Goal: Task Accomplishment & Management: Manage account settings

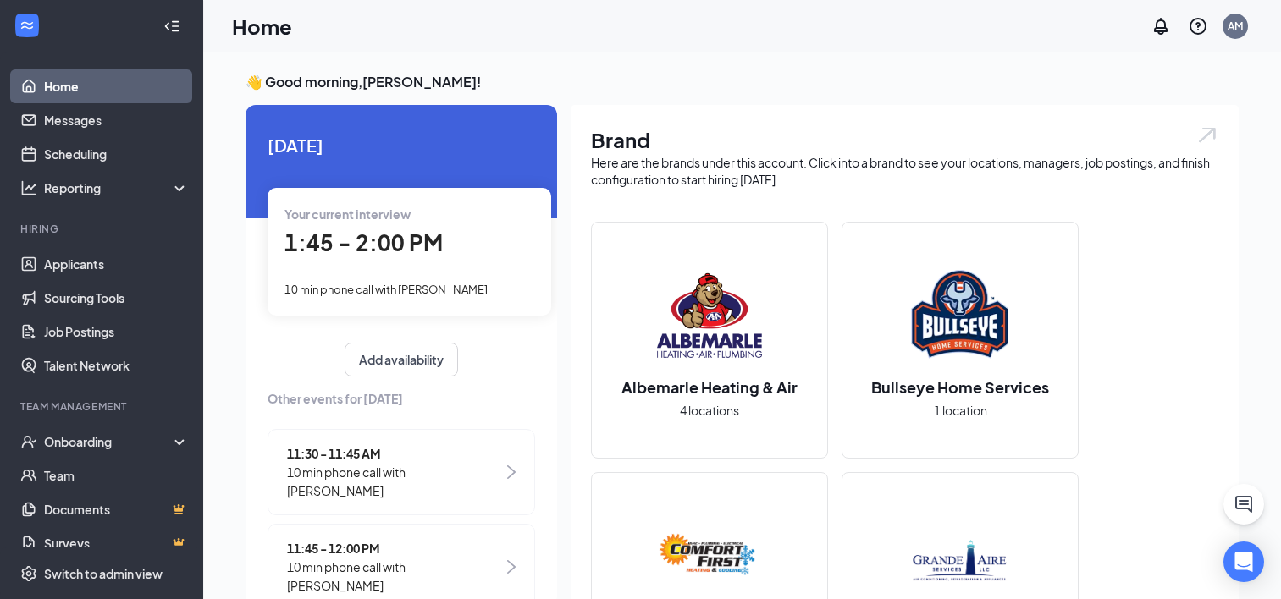
scroll to position [7, 0]
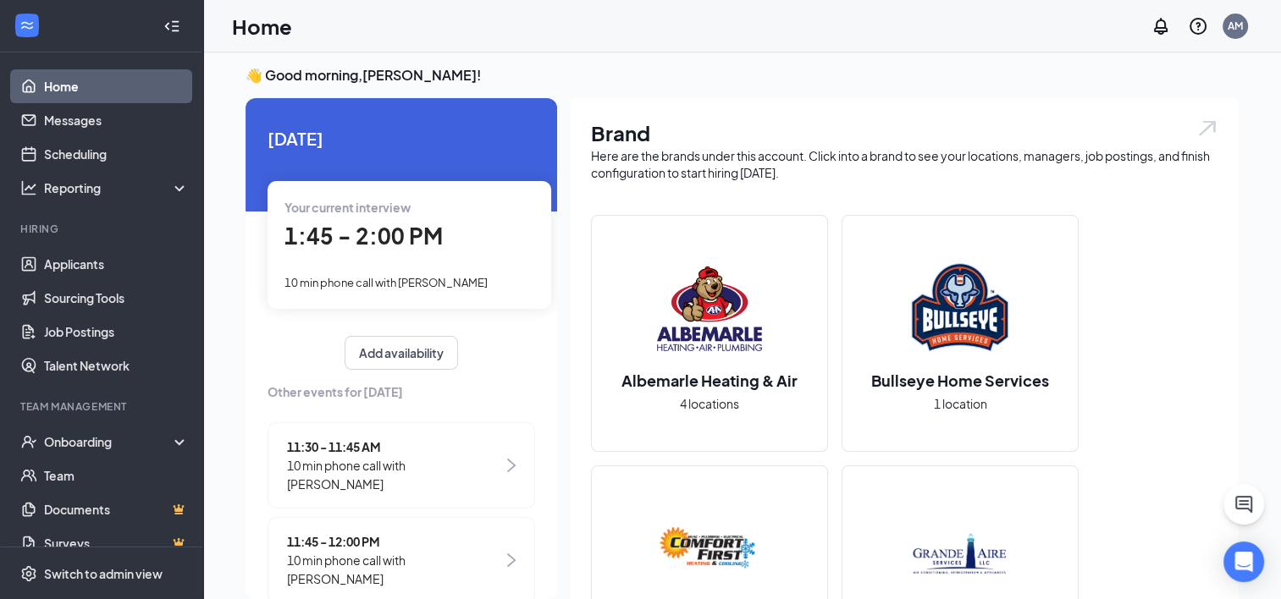
click at [390, 224] on span "1:45 - 2:00 PM" at bounding box center [363, 236] width 158 height 28
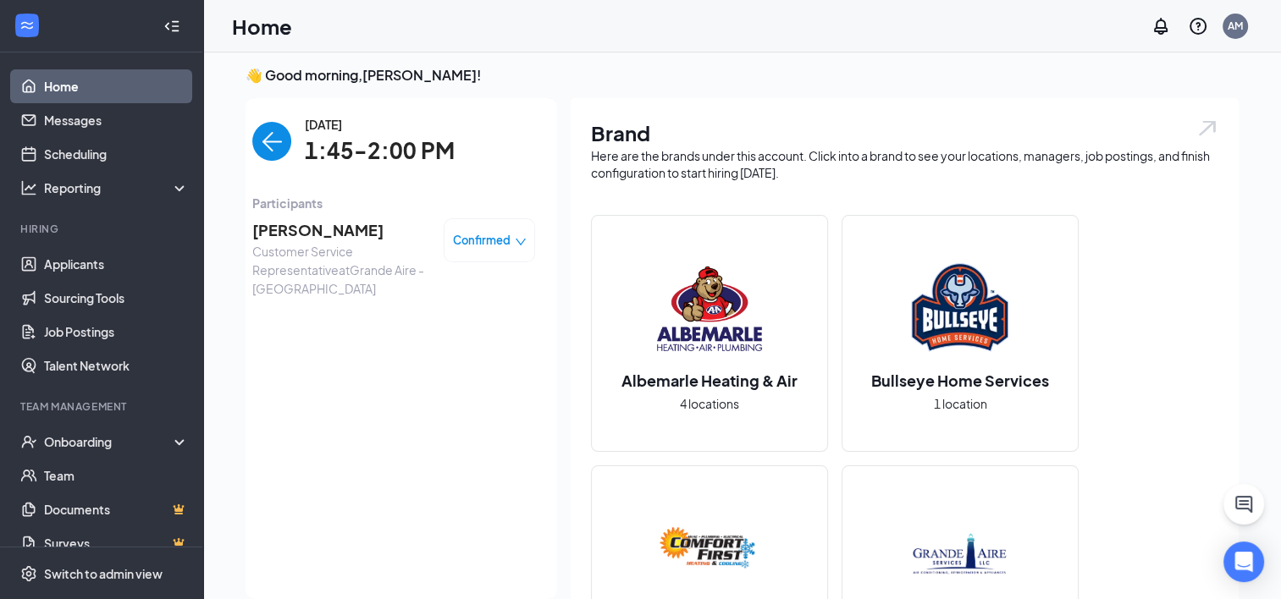
click at [468, 232] on span "Confirmed" at bounding box center [482, 240] width 58 height 17
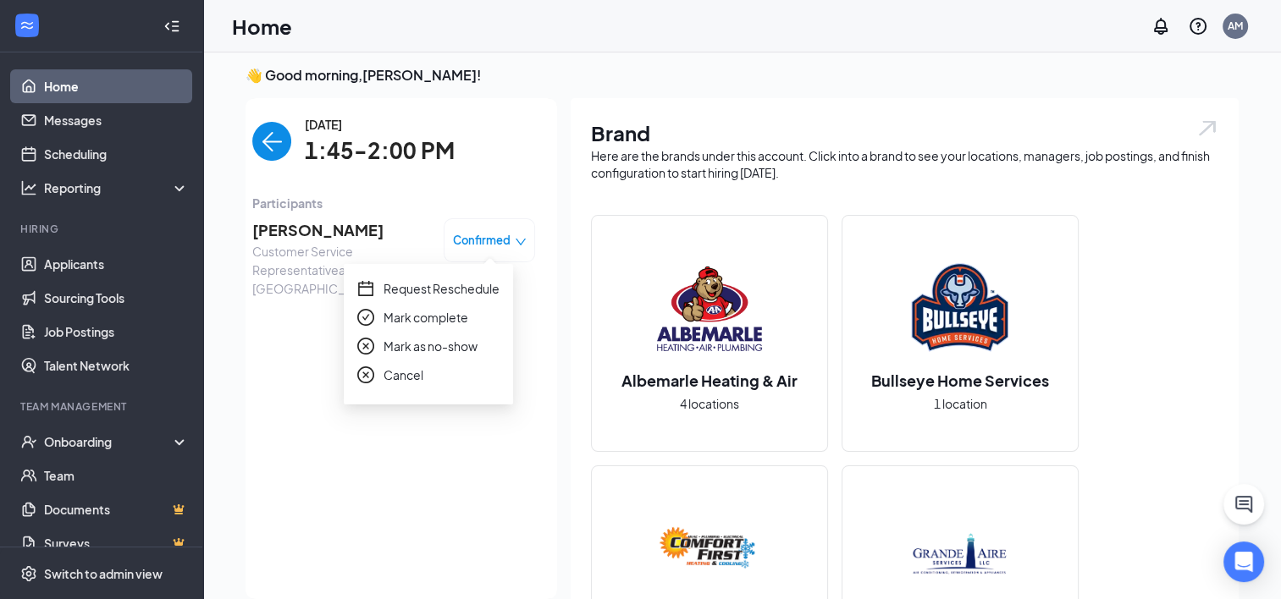
click at [474, 274] on div "Request Reschedule Mark complete Mark as no-show Cancel" at bounding box center [428, 334] width 169 height 141
click at [473, 280] on span "Request Reschedule" at bounding box center [442, 288] width 116 height 19
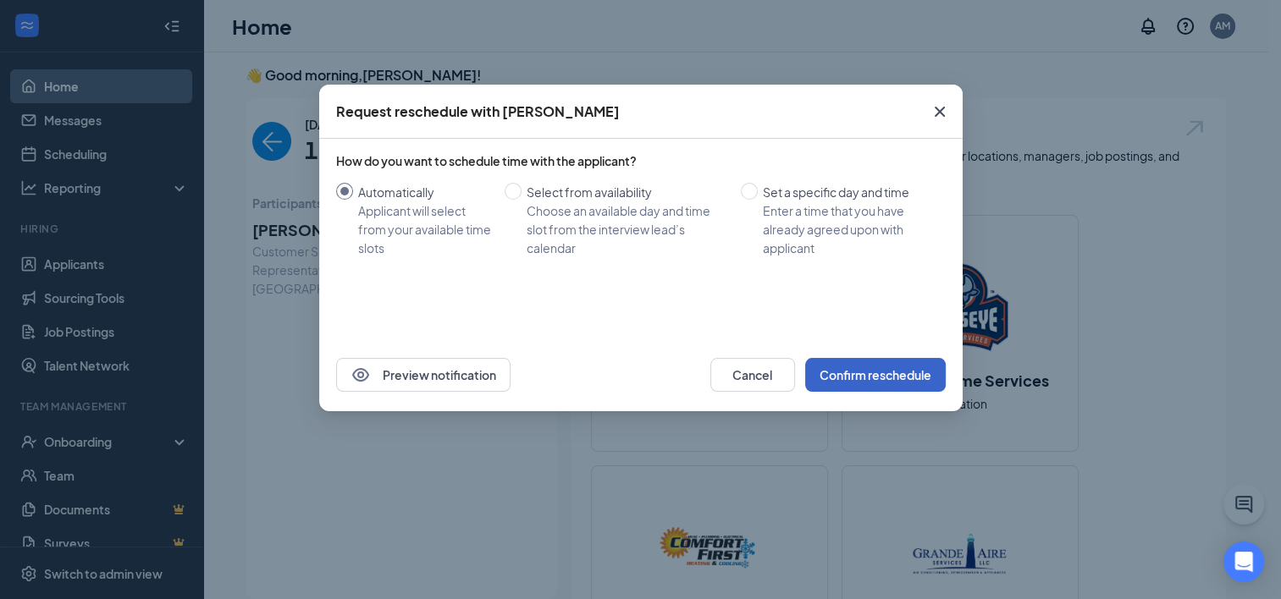
click at [881, 369] on button "Confirm reschedule" at bounding box center [875, 375] width 141 height 34
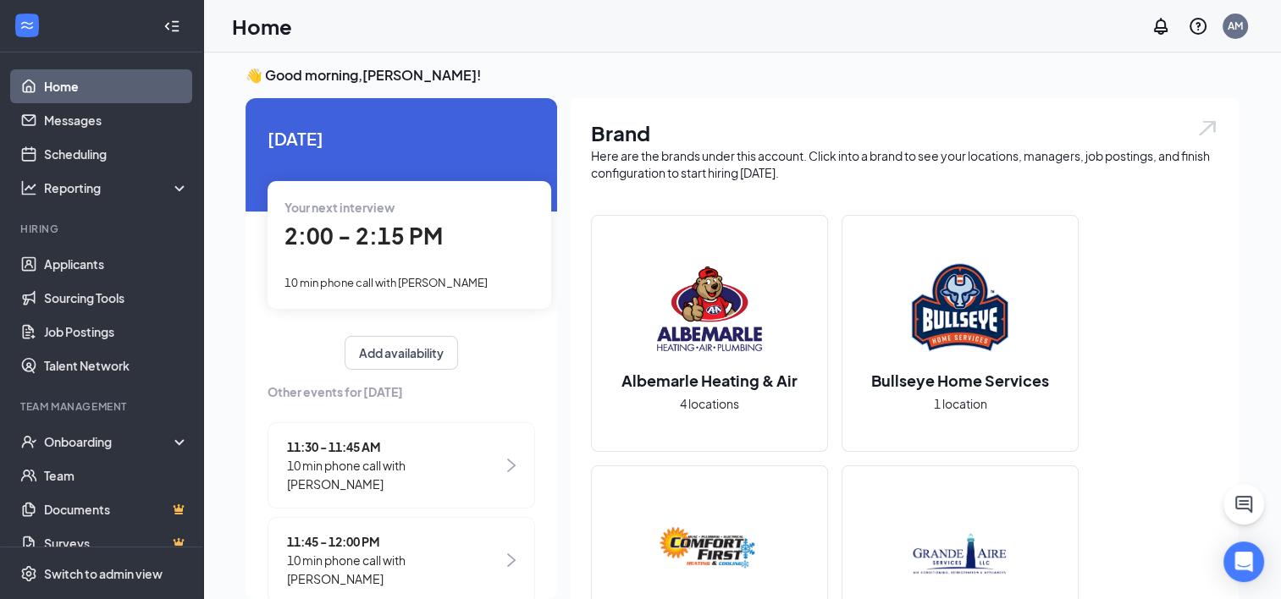
click at [444, 250] on div "2:00 - 2:15 PM" at bounding box center [409, 236] width 250 height 35
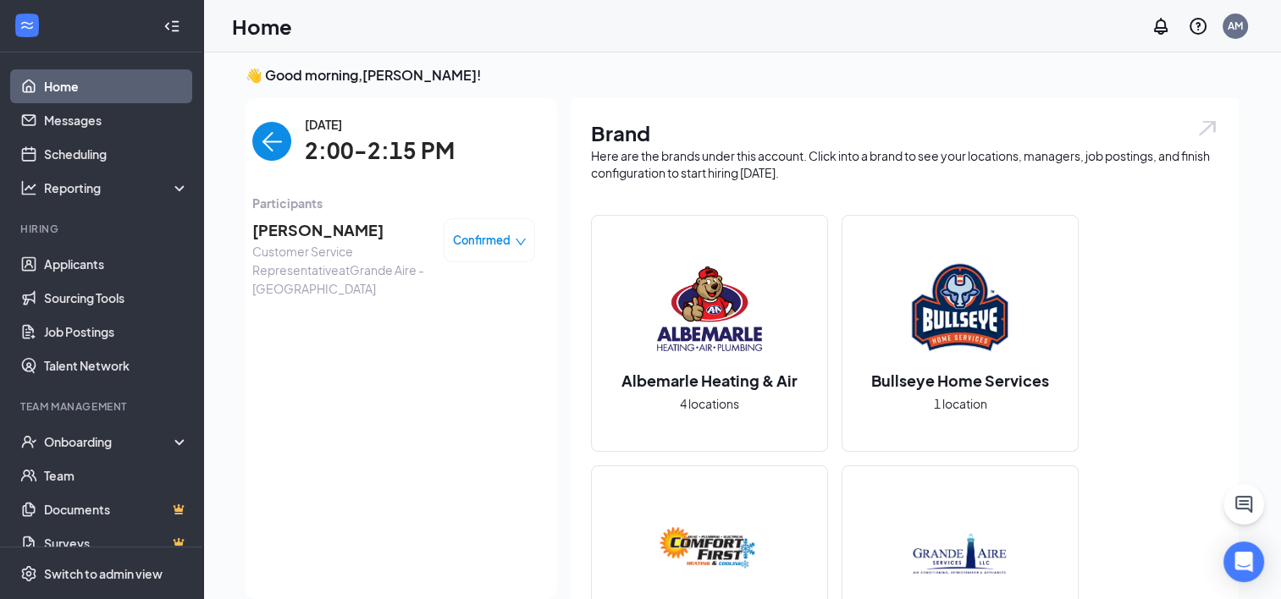
click at [467, 235] on span "Confirmed" at bounding box center [482, 240] width 58 height 17
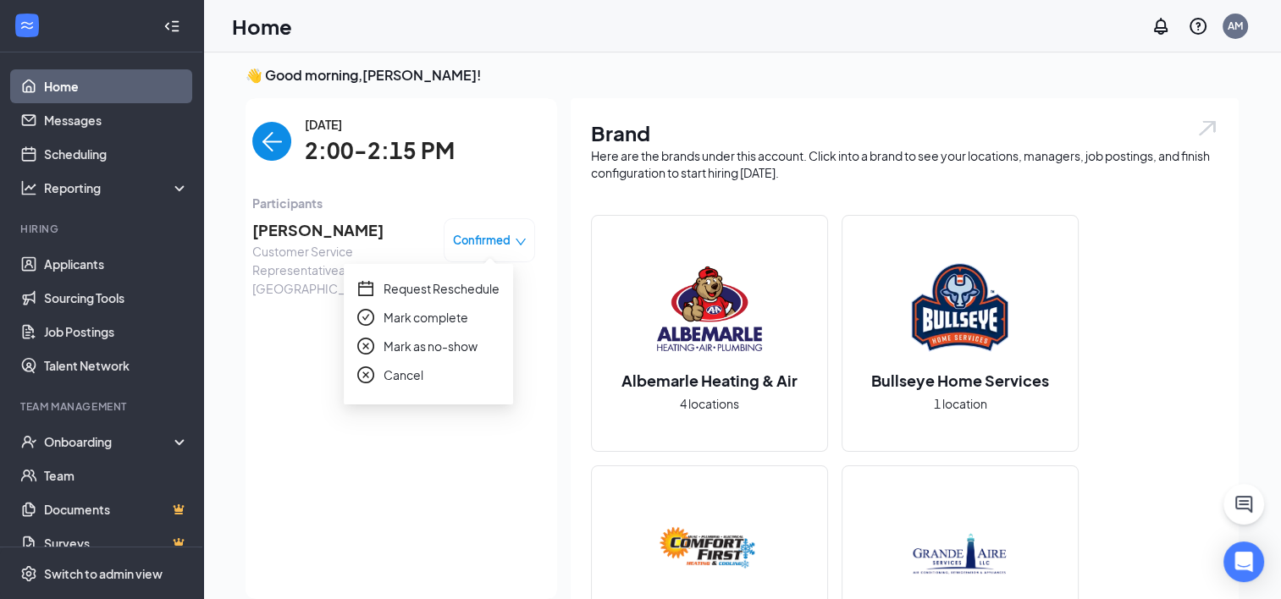
click at [478, 274] on div "Request Reschedule Mark complete Mark as no-show Cancel" at bounding box center [428, 334] width 169 height 141
click at [478, 277] on div "Request Reschedule Mark complete Mark as no-show Cancel" at bounding box center [428, 334] width 169 height 141
click at [483, 288] on span "Request Reschedule" at bounding box center [442, 288] width 116 height 19
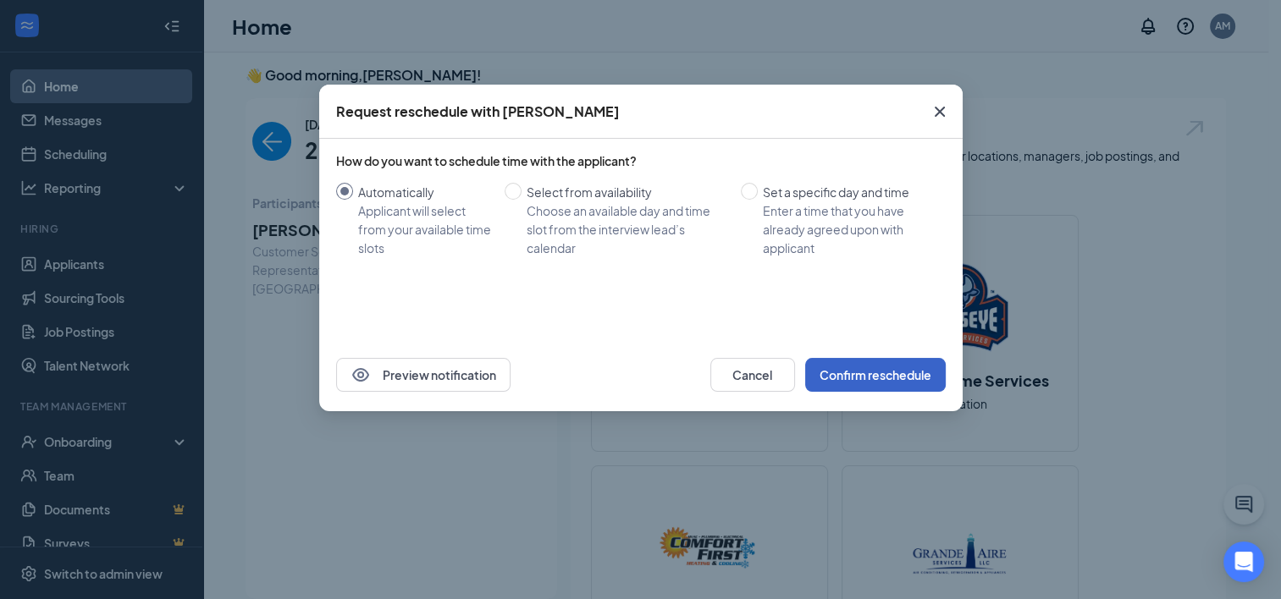
click at [861, 381] on button "Confirm reschedule" at bounding box center [875, 375] width 141 height 34
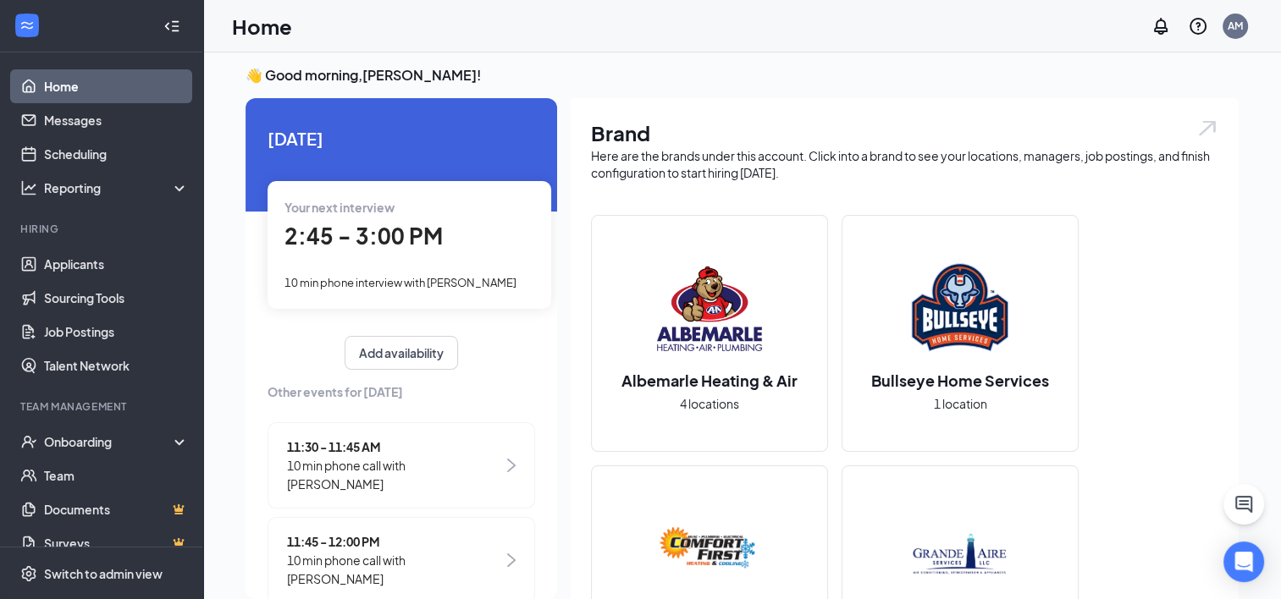
click at [393, 226] on span "2:45 - 3:00 PM" at bounding box center [363, 236] width 158 height 28
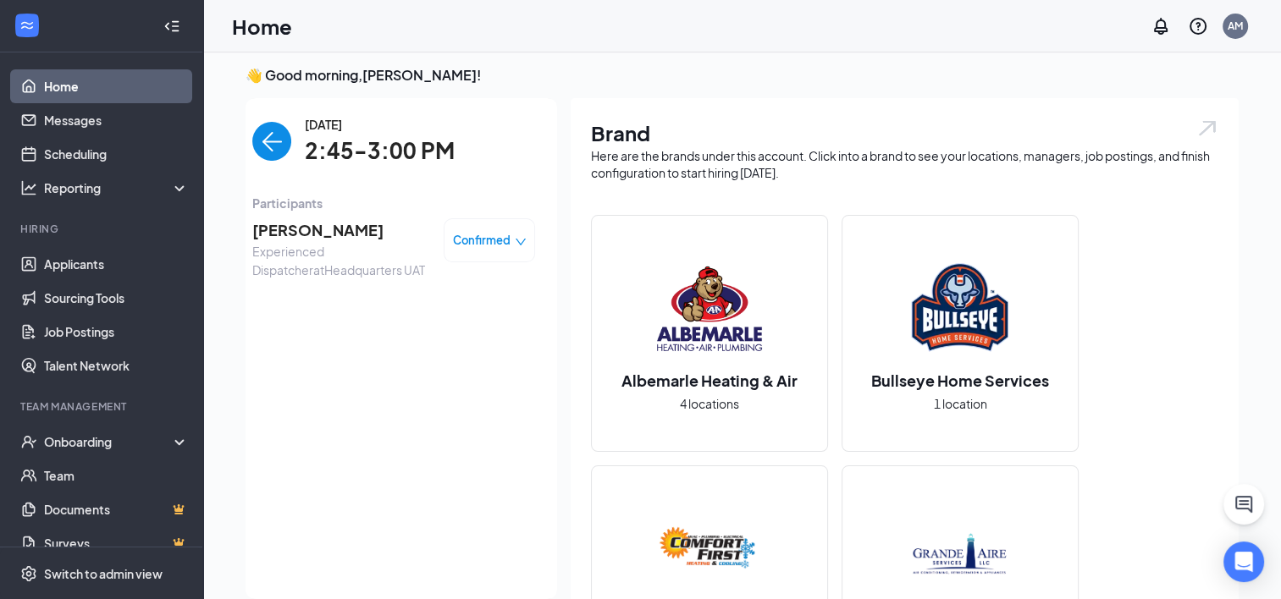
click at [472, 236] on span "Confirmed" at bounding box center [482, 240] width 58 height 17
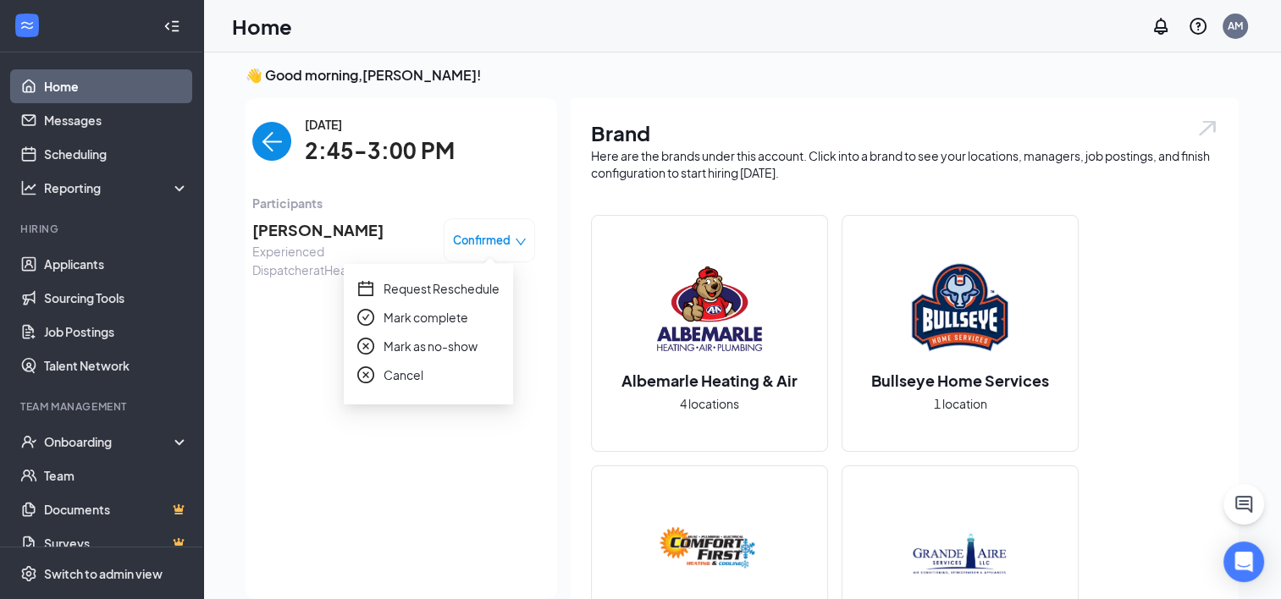
click at [471, 282] on span "Request Reschedule" at bounding box center [442, 288] width 116 height 19
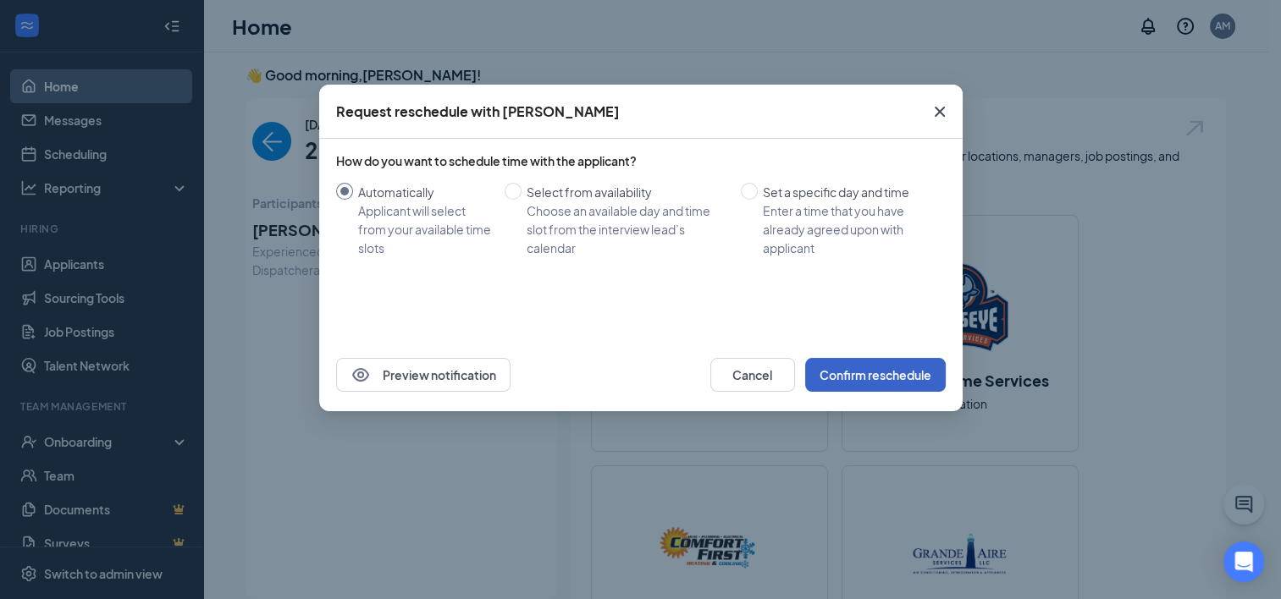
click at [881, 376] on button "Confirm reschedule" at bounding box center [875, 375] width 141 height 34
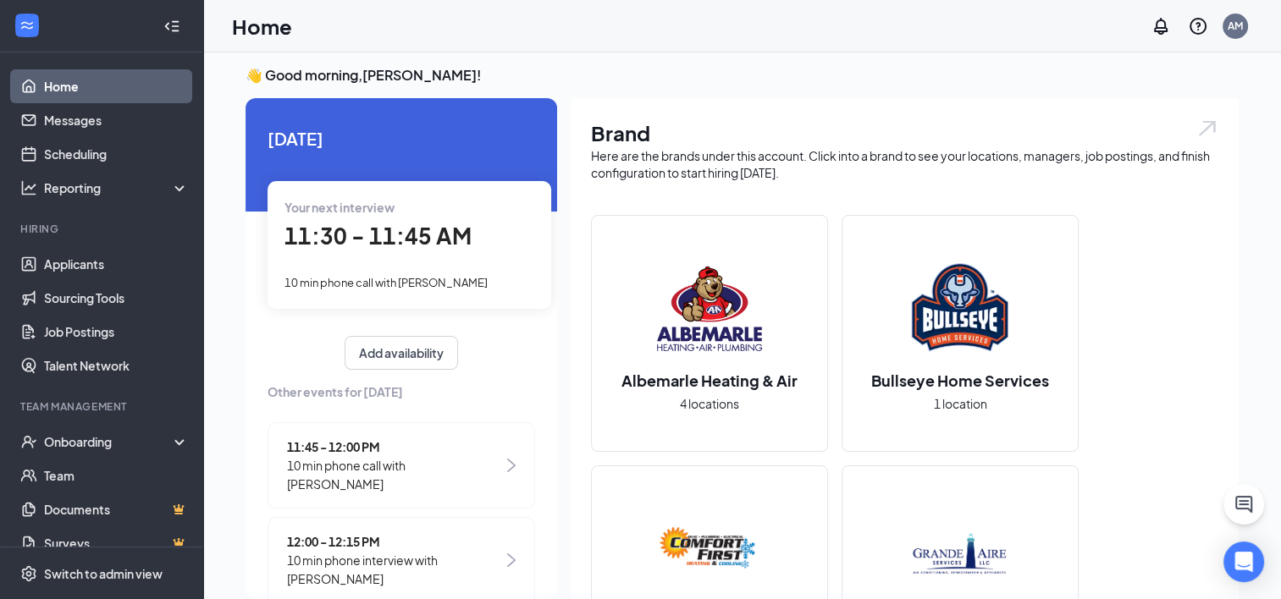
scroll to position [227, 0]
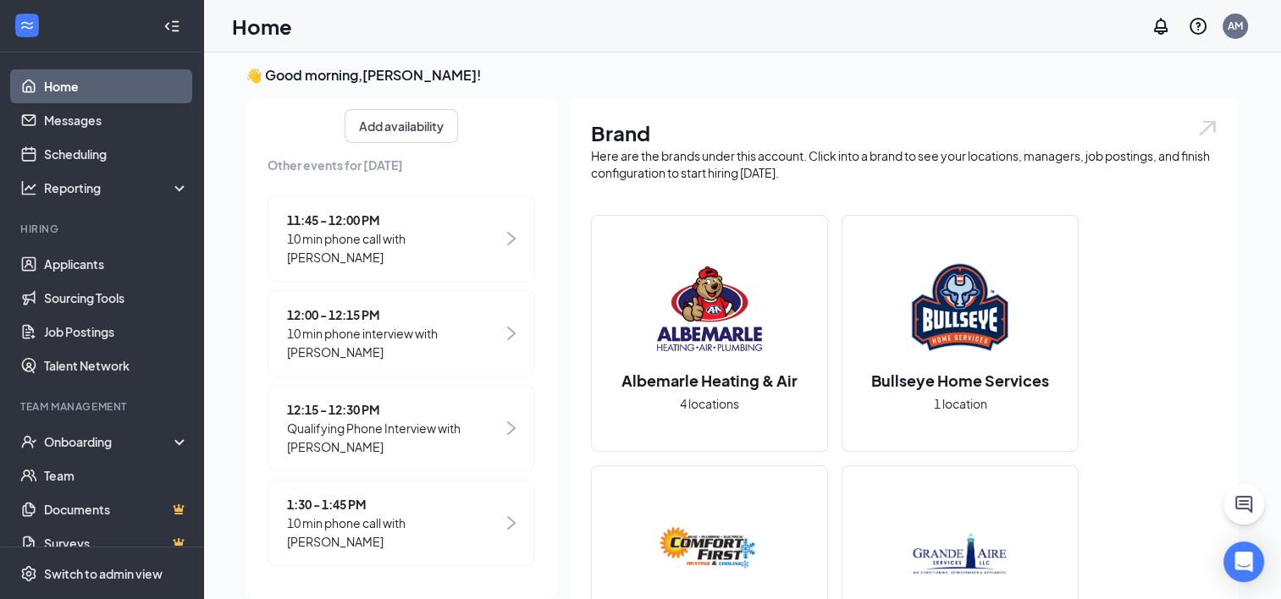
click at [439, 252] on span "10 min phone call with [PERSON_NAME]" at bounding box center [395, 247] width 216 height 37
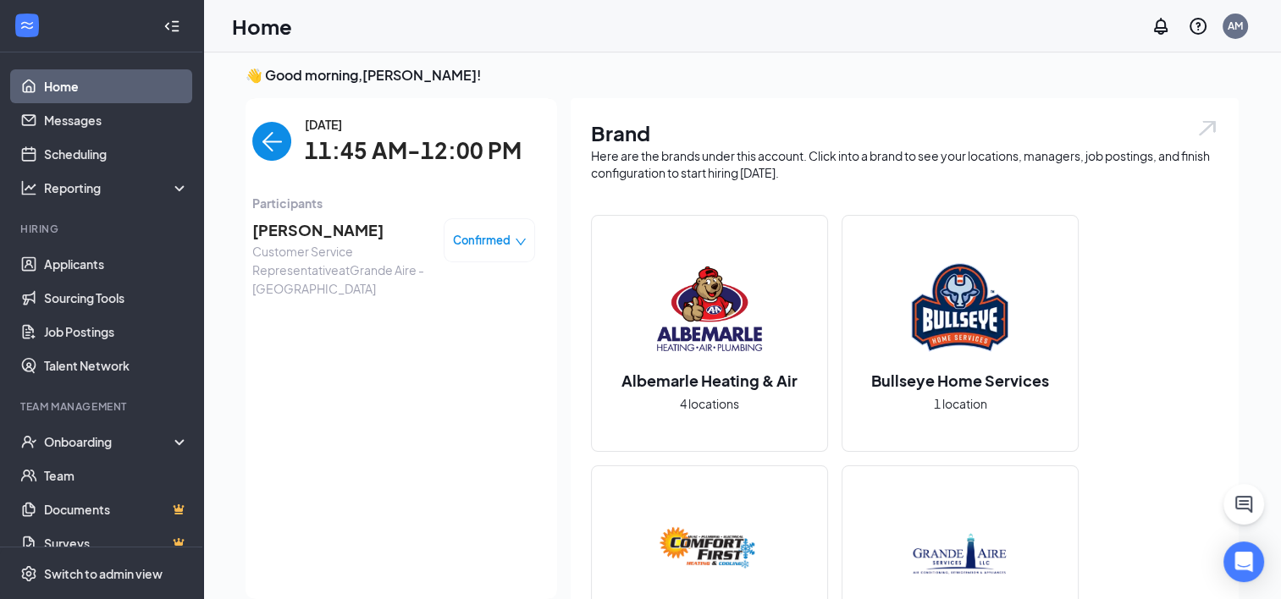
click at [463, 227] on div "Confirmed" at bounding box center [489, 240] width 91 height 44
click at [494, 243] on span "Confirmed" at bounding box center [482, 240] width 58 height 17
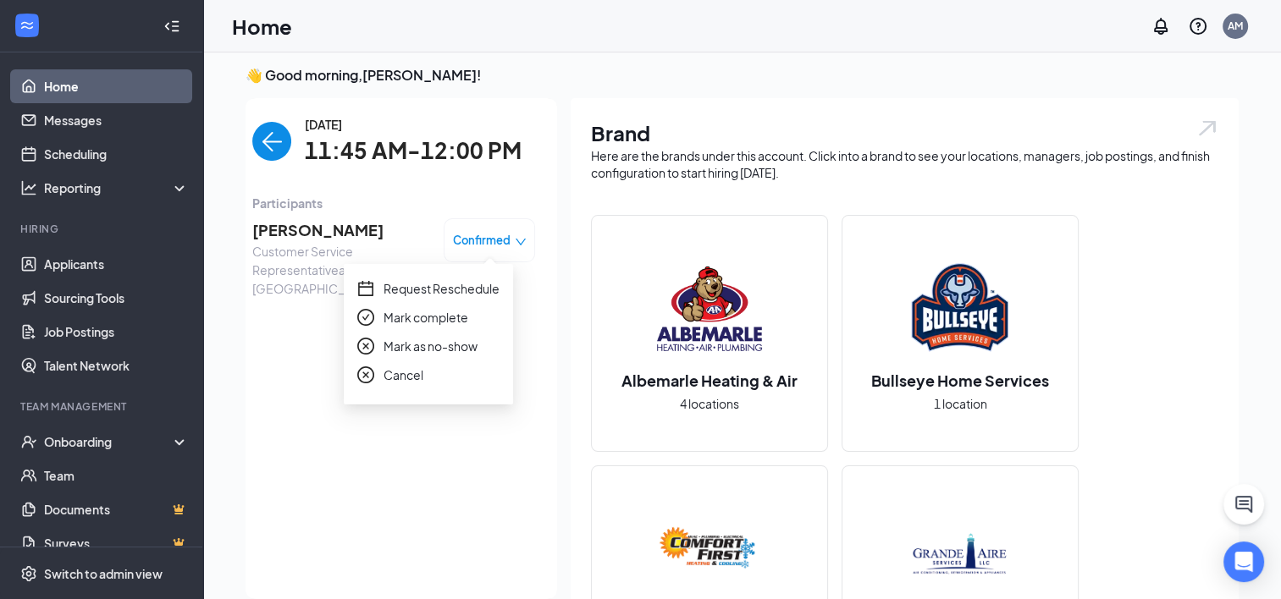
click at [457, 289] on span "Request Reschedule" at bounding box center [442, 288] width 116 height 19
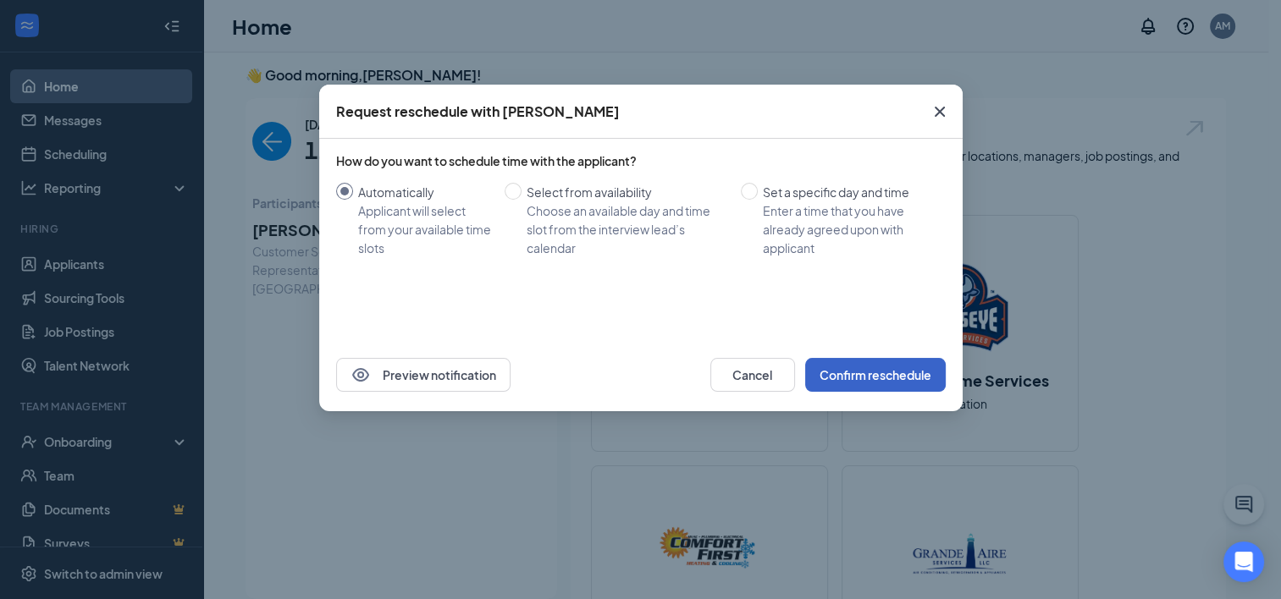
click at [870, 380] on button "Confirm reschedule" at bounding box center [875, 375] width 141 height 34
